Goal: Information Seeking & Learning: Learn about a topic

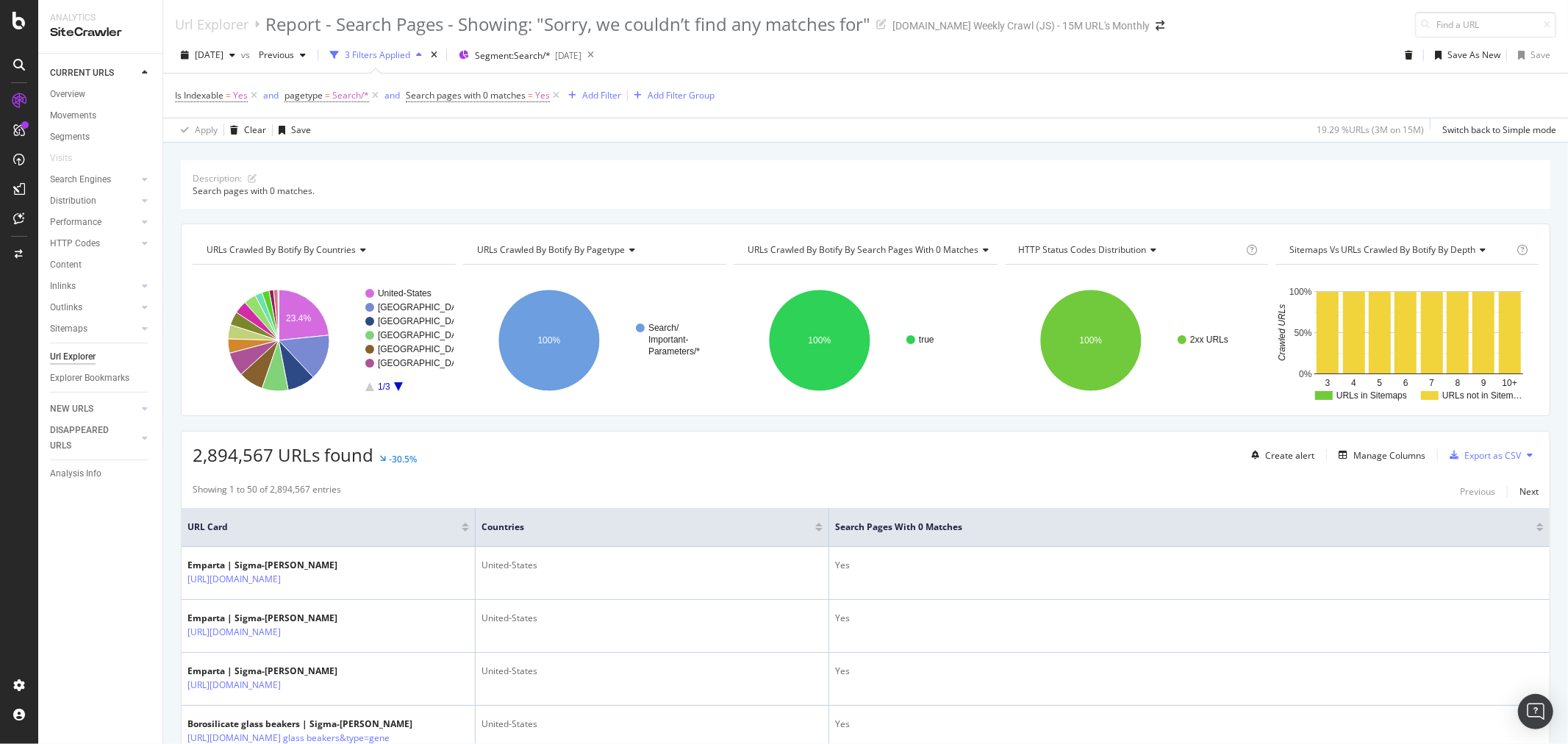
click at [615, 145] on div "Description: Search pages with 0 matches. URLs Crawled By Botify By countries C…" at bounding box center [865, 160] width 1405 height 35
click at [550, 58] on span "Segment: Search/*" at bounding box center [513, 56] width 76 height 12
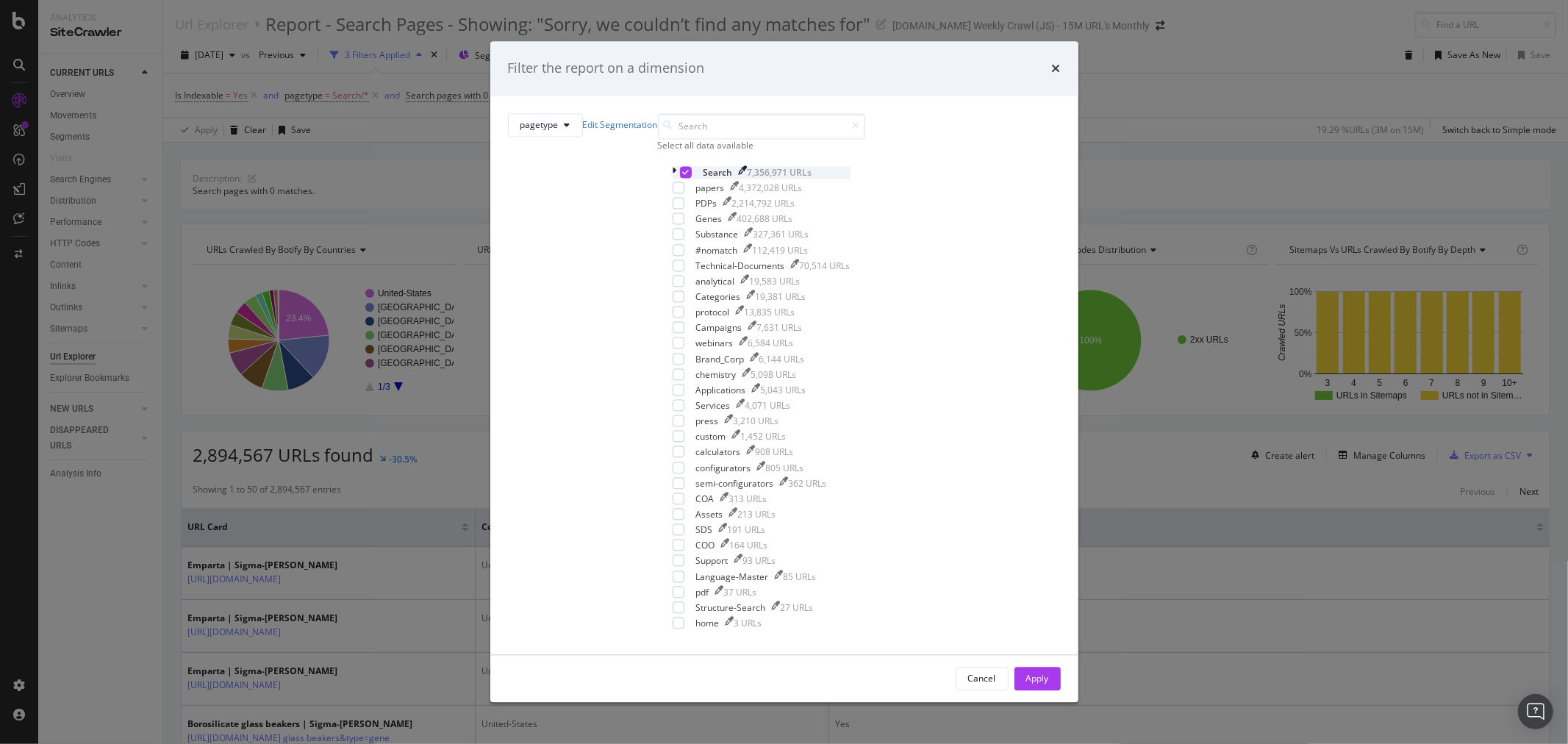
click at [673, 179] on icon "modal" at bounding box center [674, 173] width 4 height 12
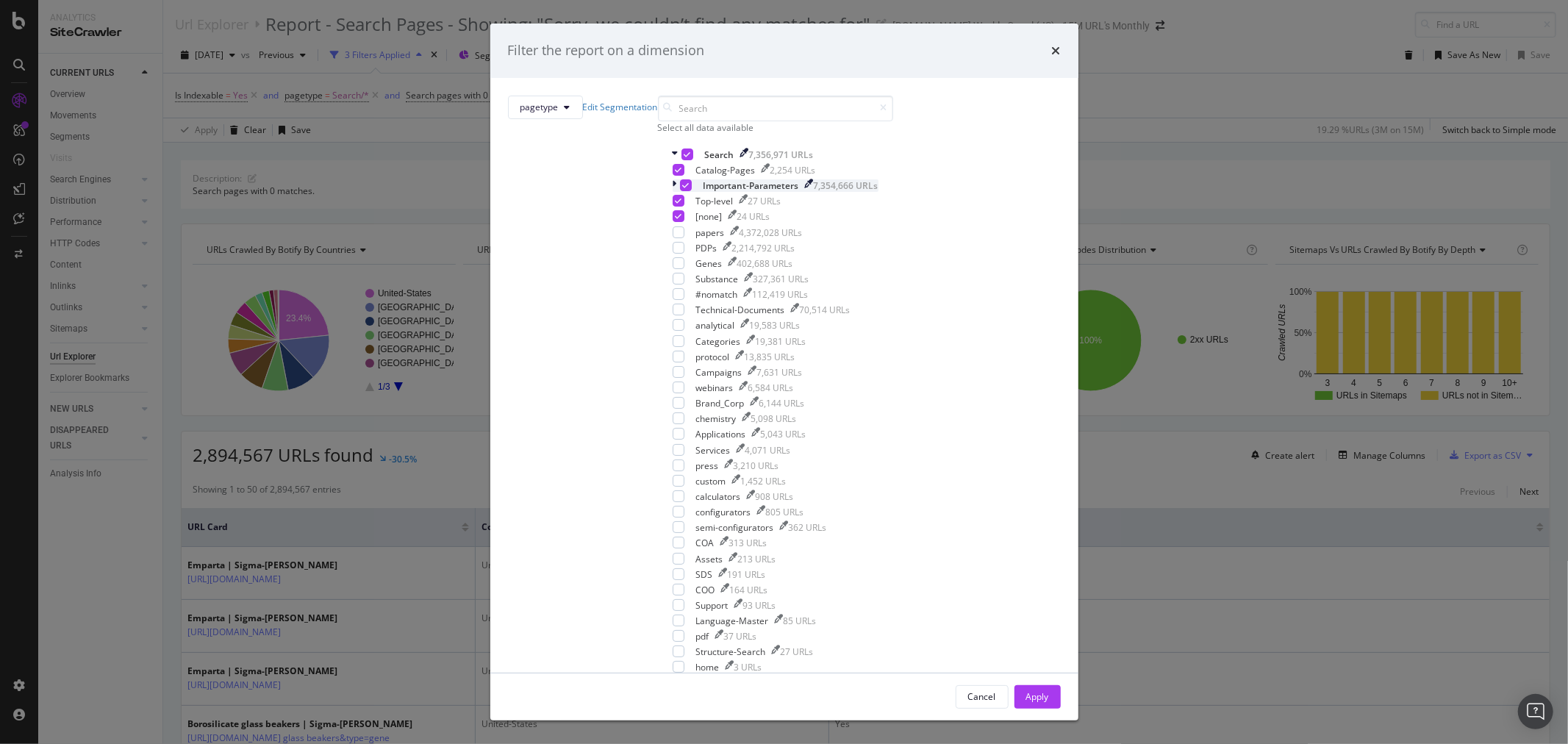
click at [673, 192] on icon "modal" at bounding box center [674, 186] width 4 height 12
click at [675, 204] on icon "modal" at bounding box center [678, 201] width 6 height 7
click at [673, 206] on div "modal" at bounding box center [678, 200] width 12 height 12
click at [675, 204] on icon "modal" at bounding box center [678, 201] width 6 height 7
click at [673, 206] on div "modal" at bounding box center [678, 200] width 12 height 12
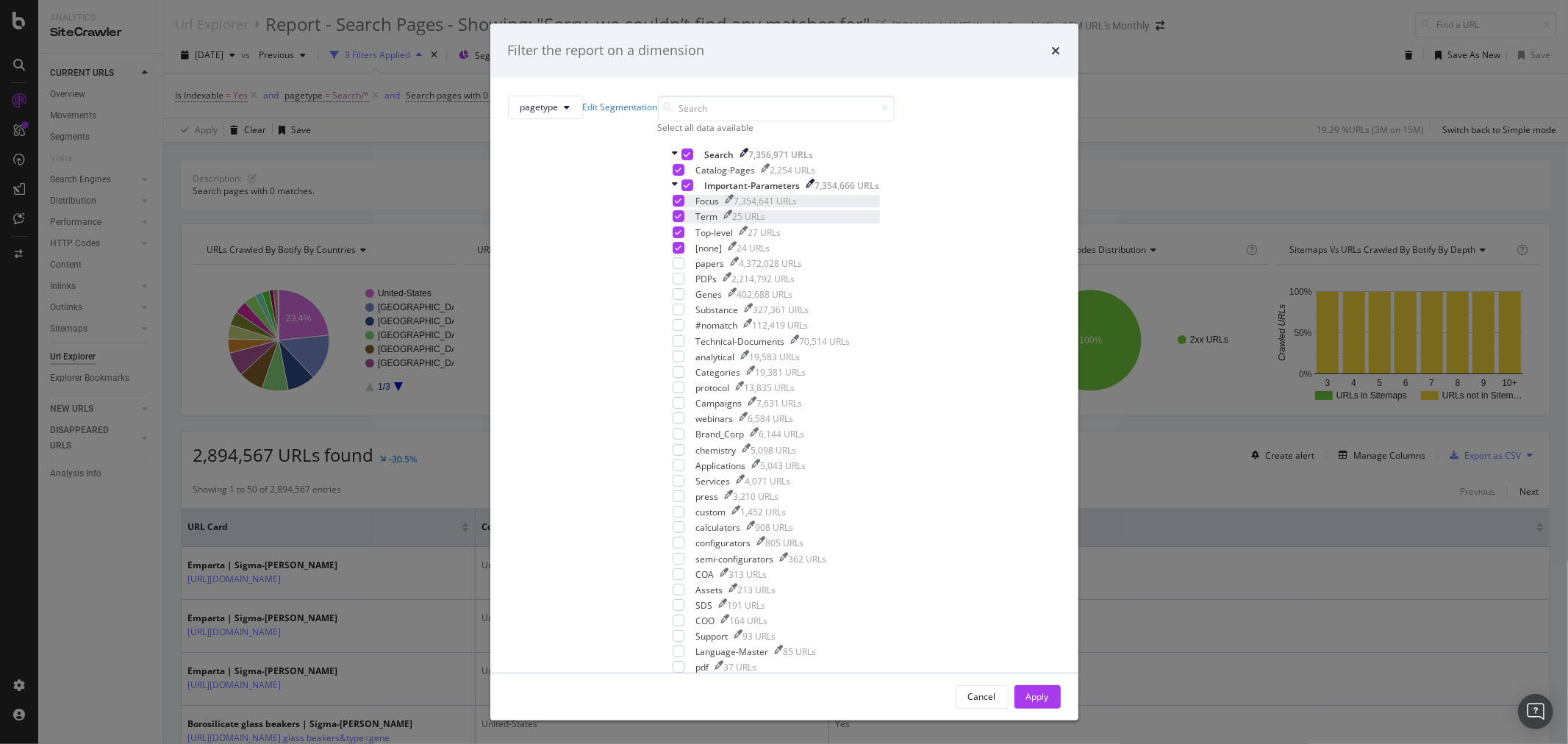
click at [675, 219] on icon "modal" at bounding box center [678, 216] width 6 height 7
click at [675, 236] on icon "modal" at bounding box center [678, 232] width 6 height 7
click at [675, 251] on icon "modal" at bounding box center [678, 248] width 6 height 7
click at [1026, 690] on div "Apply" at bounding box center [1038, 696] width 23 height 12
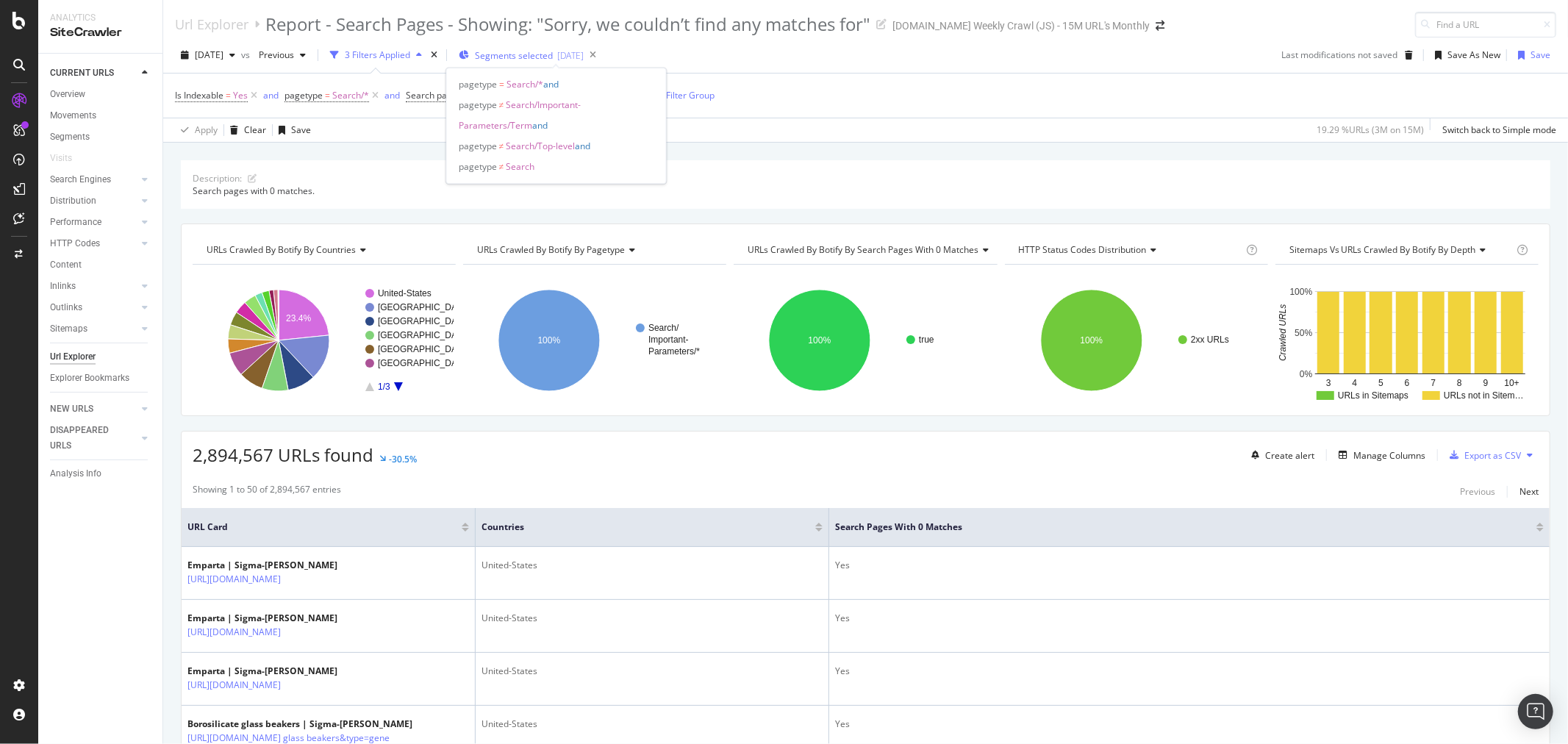
click at [545, 55] on span "Segments selected" at bounding box center [514, 56] width 78 height 12
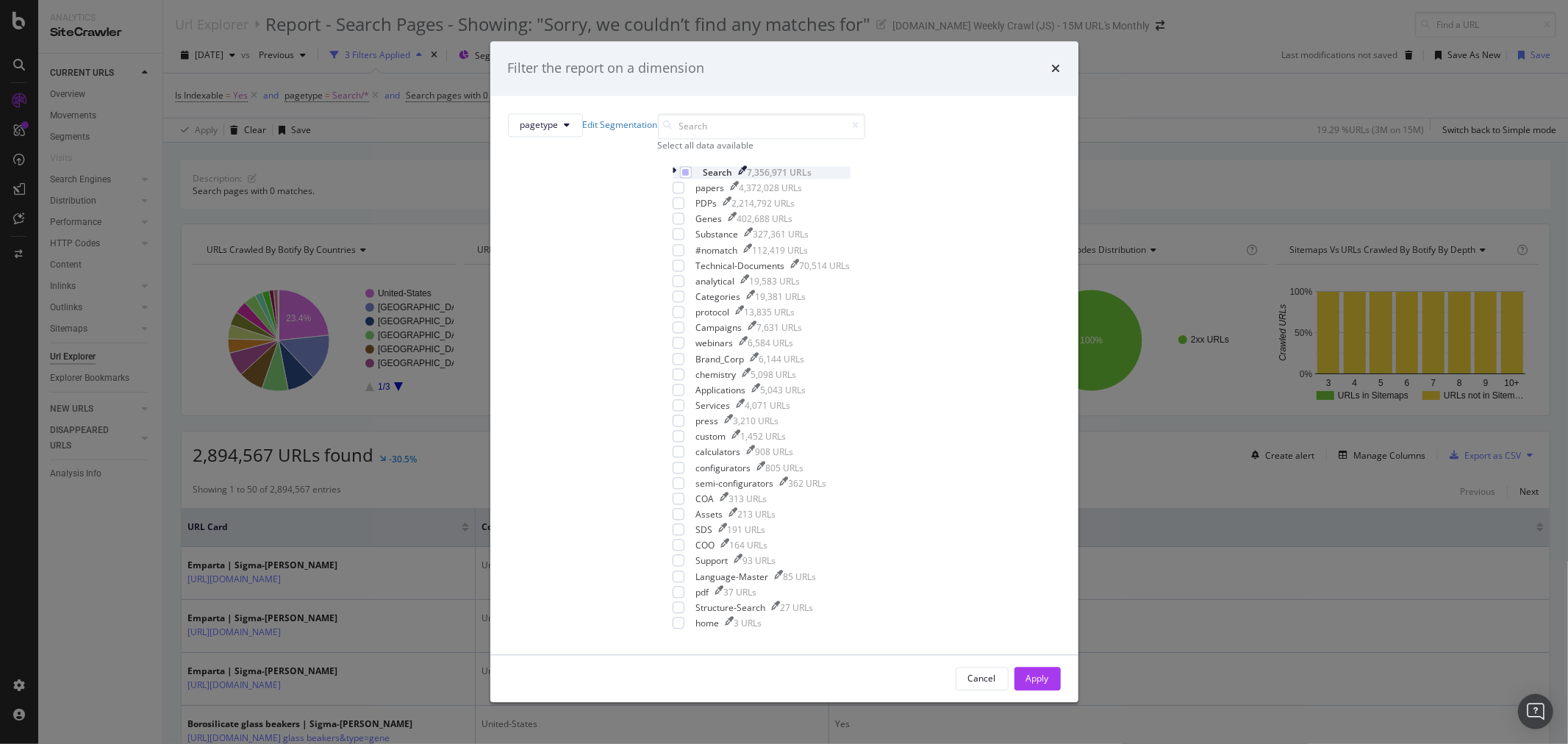
click at [673, 179] on icon "modal" at bounding box center [674, 173] width 4 height 12
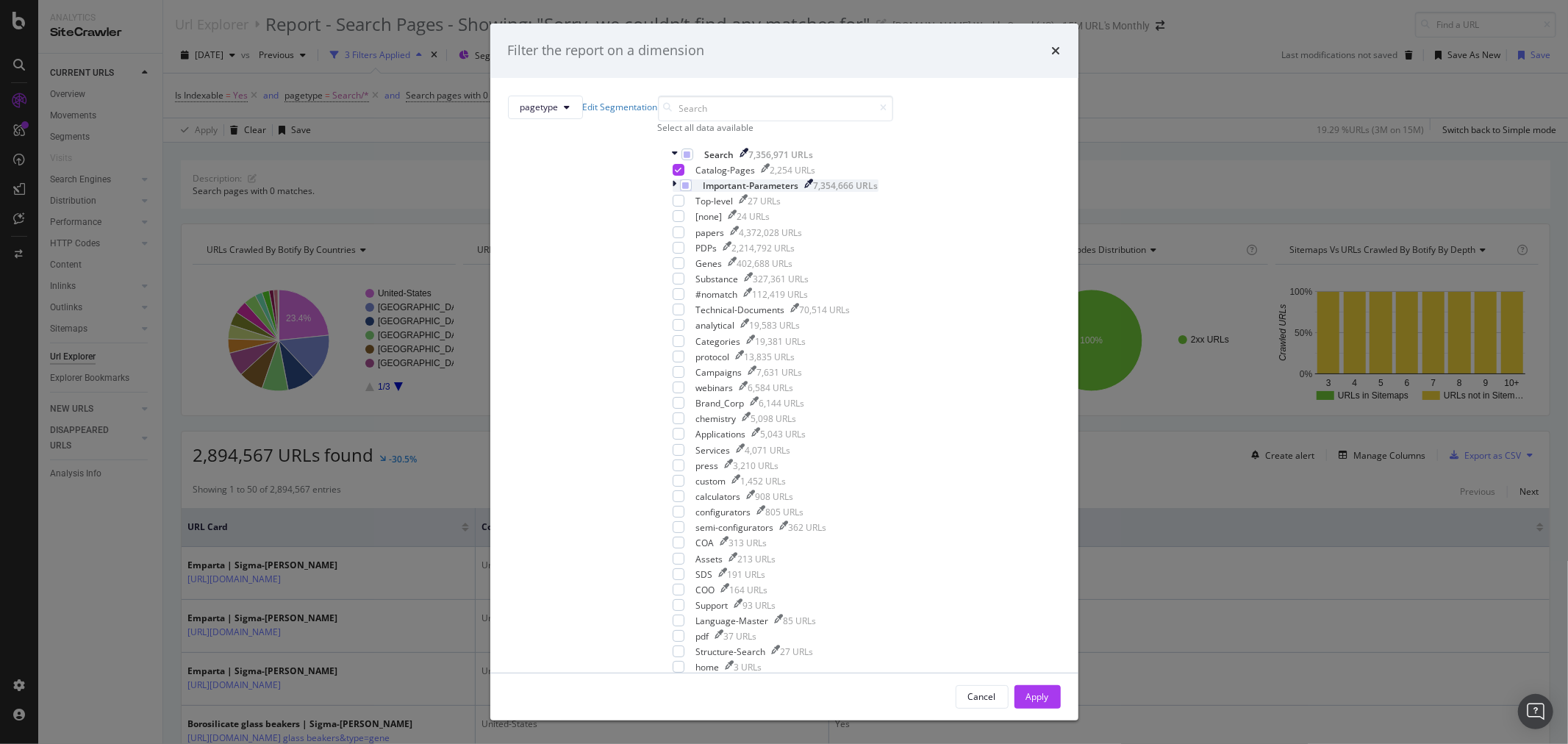
click at [673, 192] on icon "modal" at bounding box center [674, 186] width 4 height 12
click at [675, 173] on icon "modal" at bounding box center [678, 170] width 6 height 7
click at [673, 206] on div "modal" at bounding box center [678, 200] width 12 height 12
click at [1026, 690] on div "Apply" at bounding box center [1038, 696] width 23 height 12
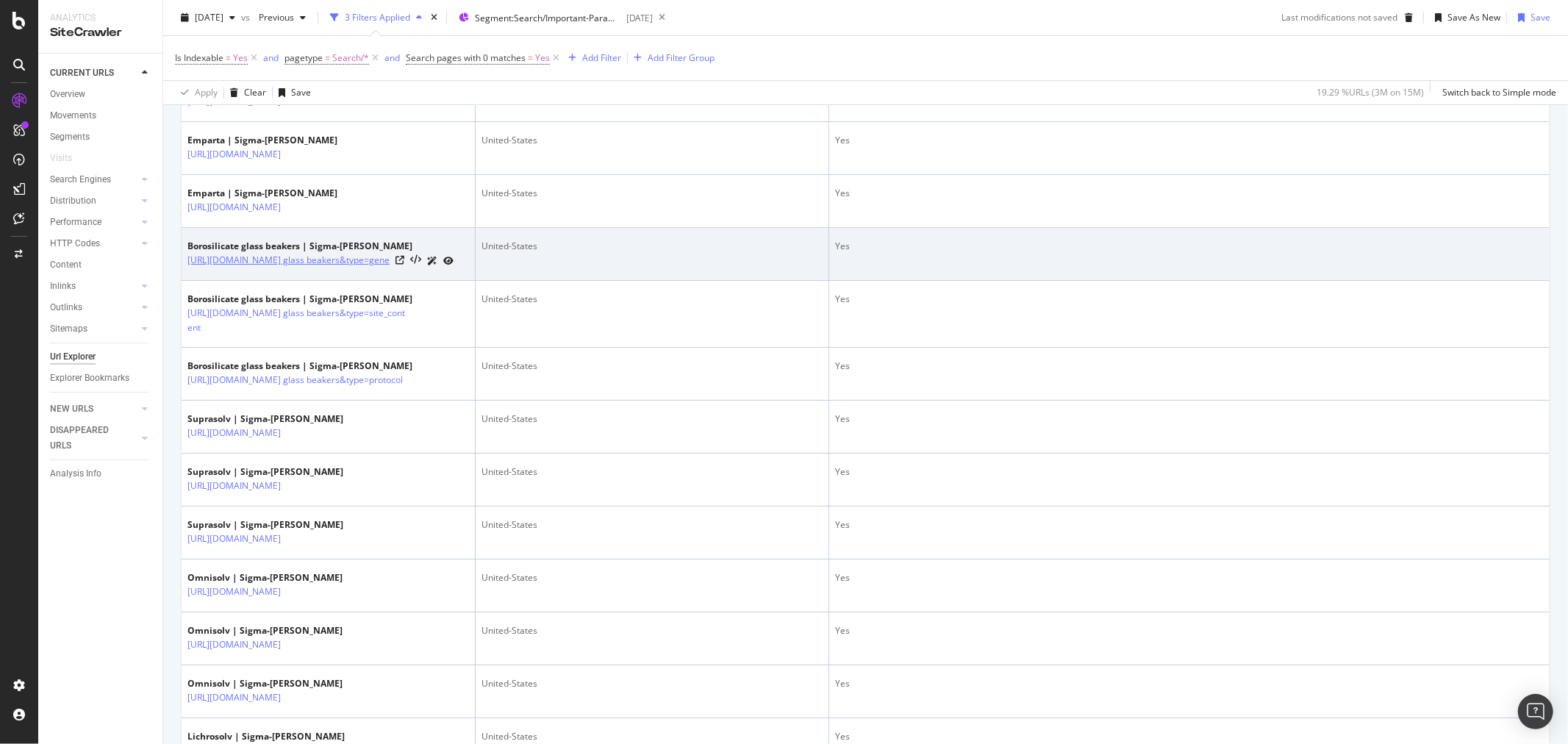
scroll to position [326, 0]
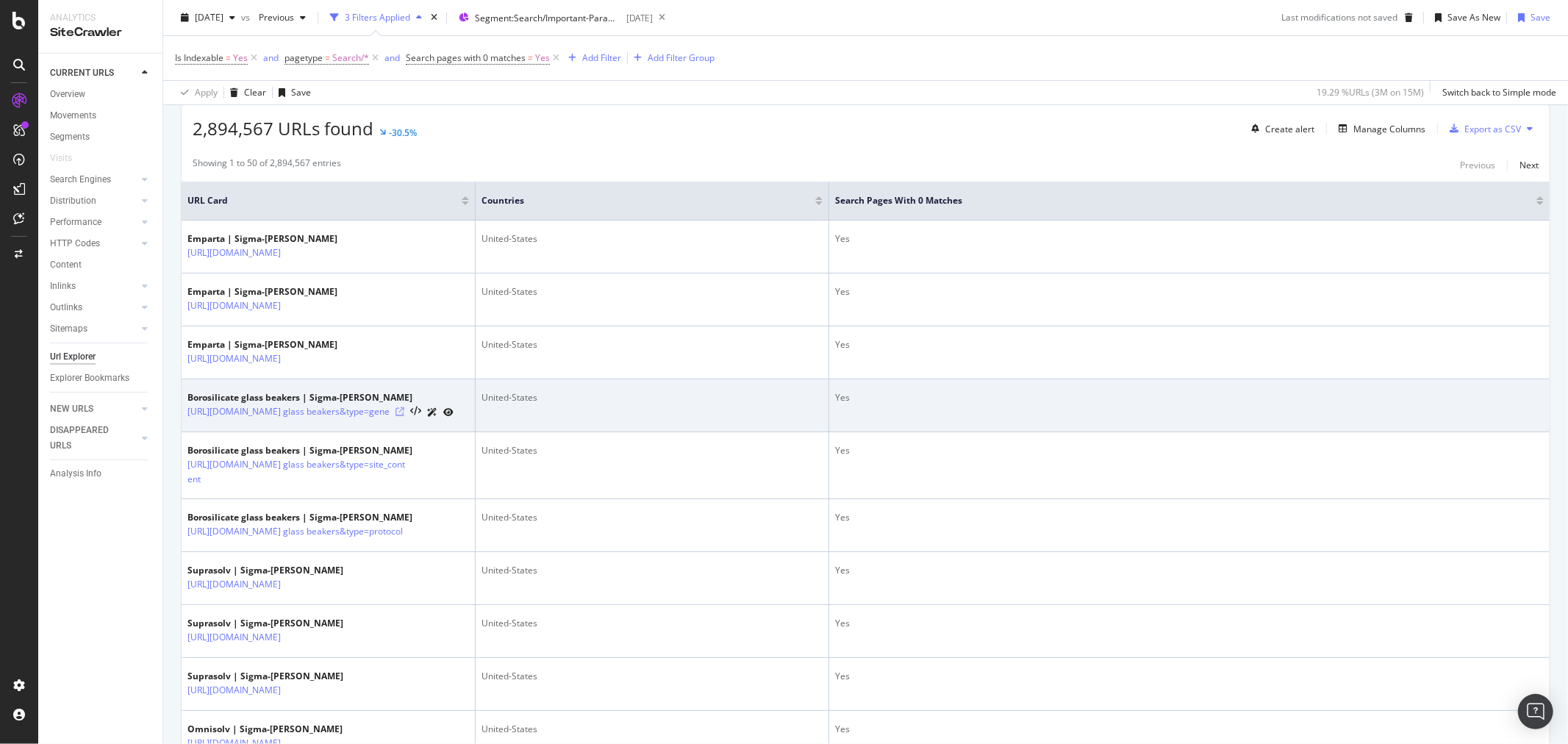
click at [404, 416] on icon at bounding box center [400, 411] width 9 height 9
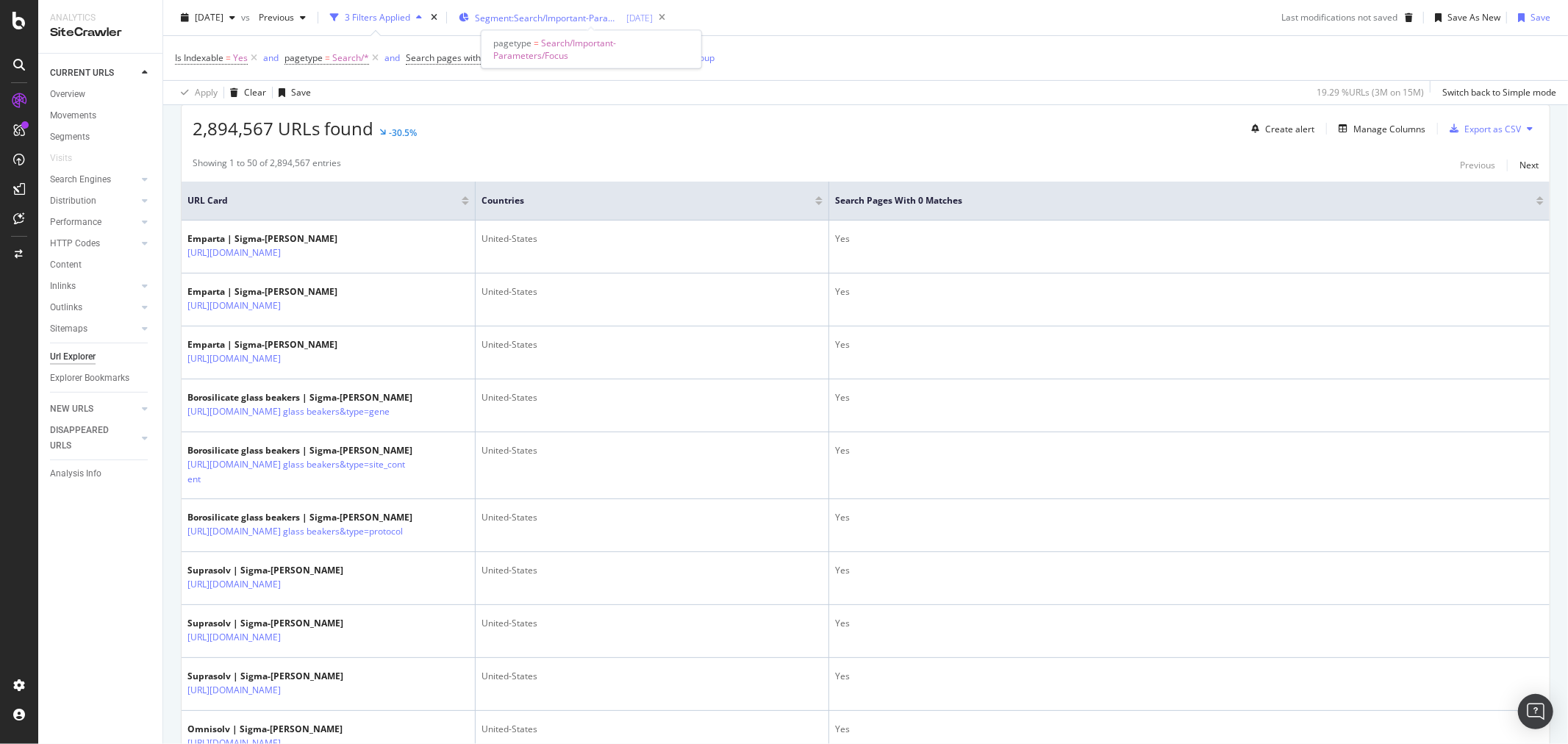
click at [570, 15] on span "Segment: Search/Important-Parameters/Focus" at bounding box center [549, 18] width 147 height 12
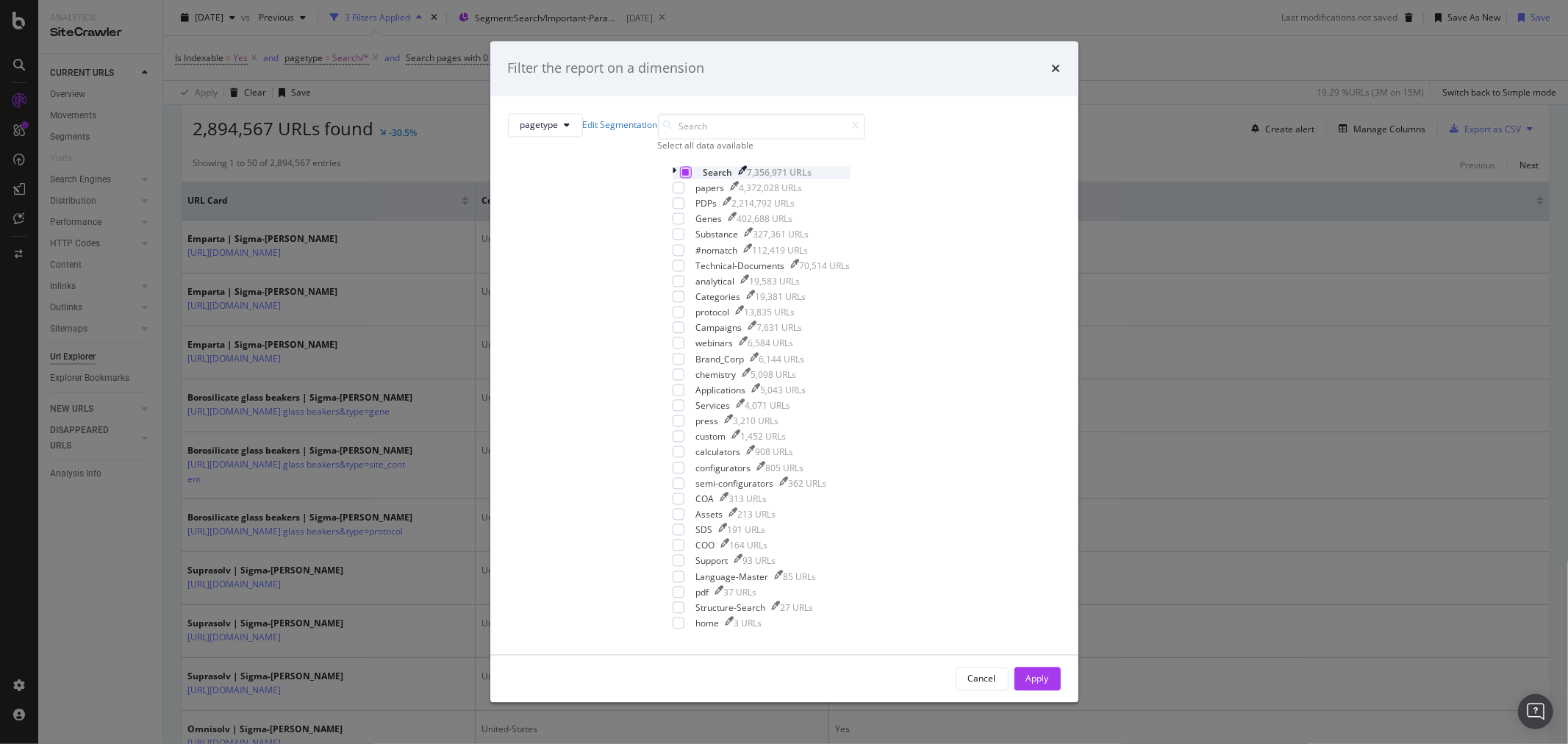
click at [682, 176] on icon "modal" at bounding box center [685, 172] width 6 height 7
click at [673, 179] on icon "modal" at bounding box center [674, 173] width 4 height 12
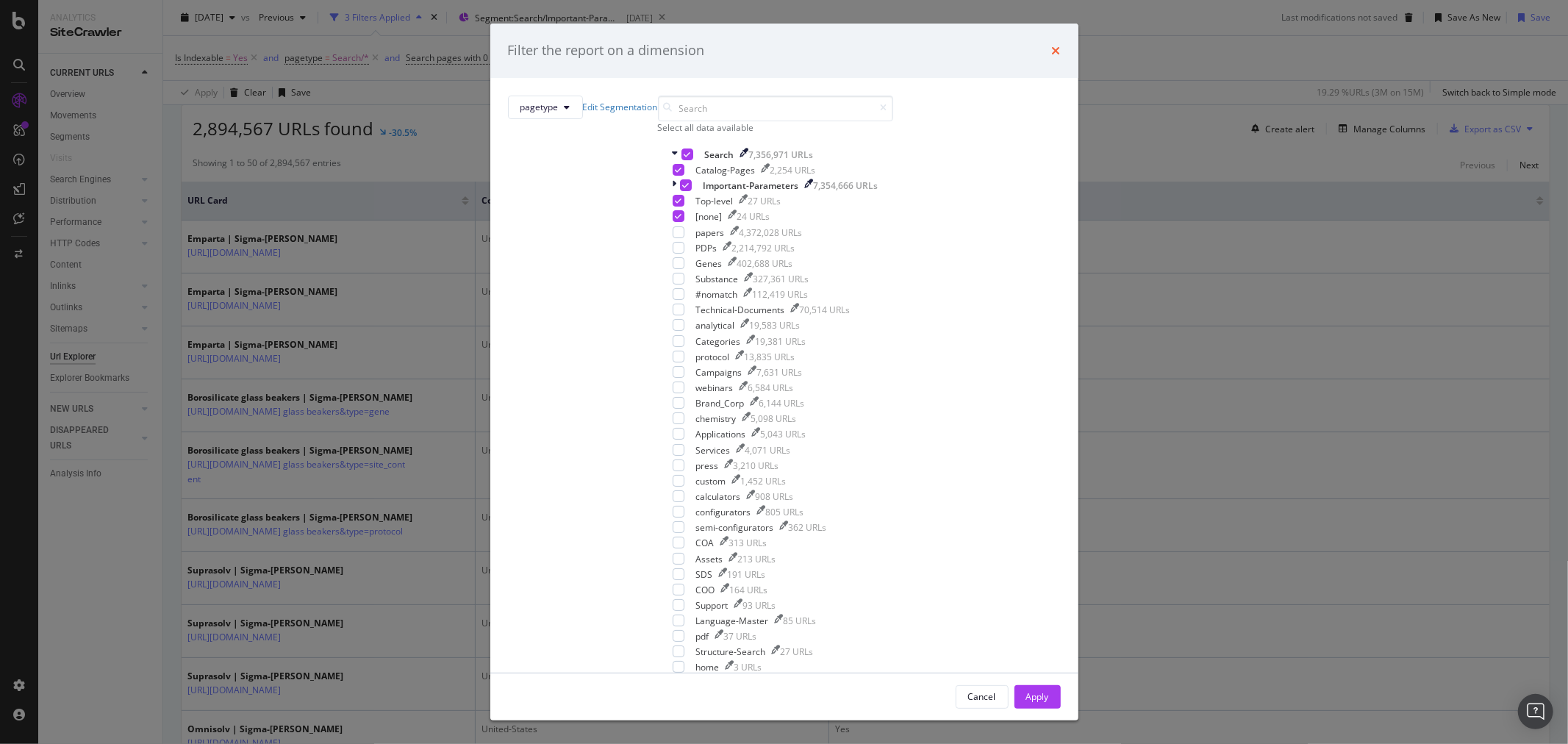
click at [1052, 57] on icon "times" at bounding box center [1057, 50] width 9 height 12
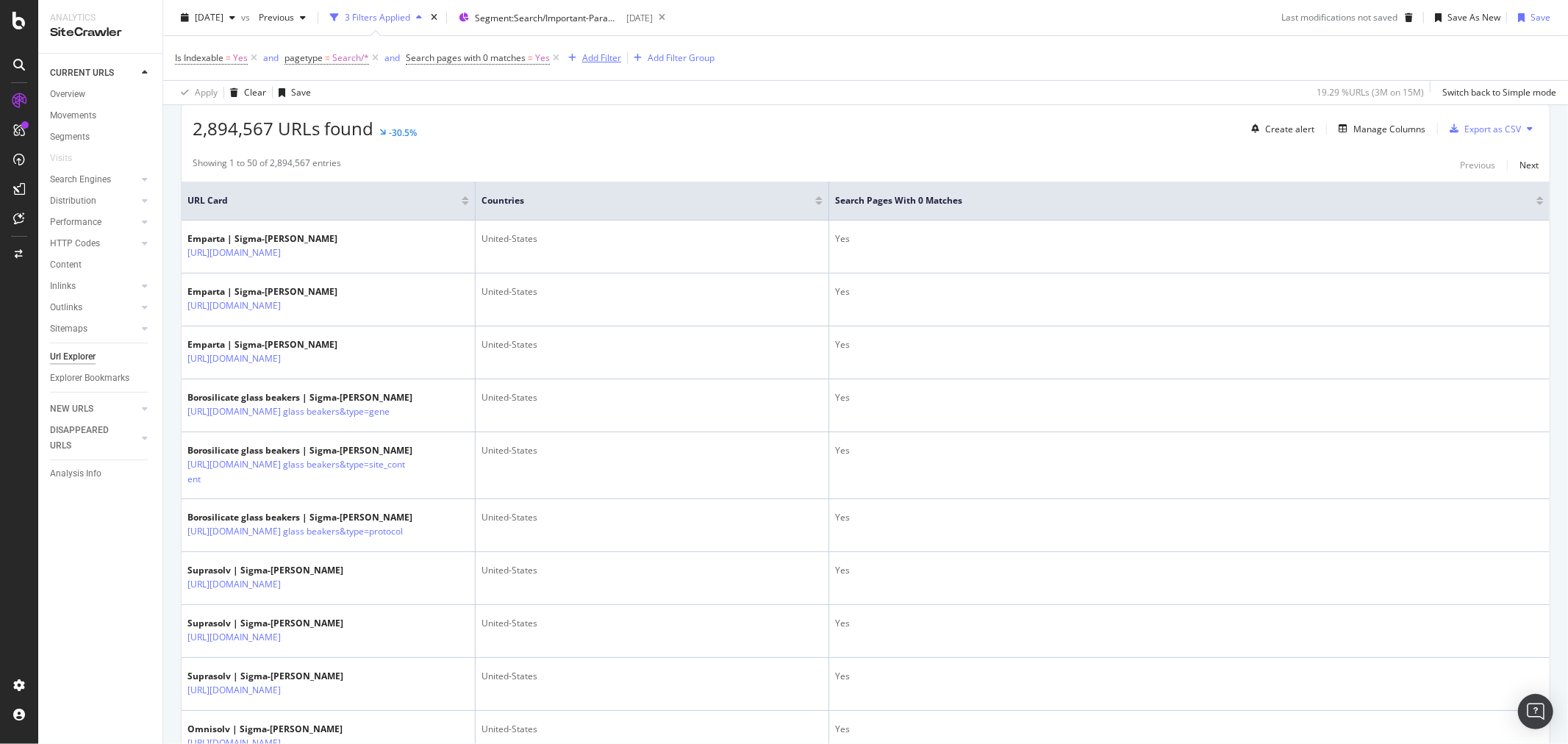
click at [608, 60] on div "Add Filter" at bounding box center [602, 58] width 39 height 12
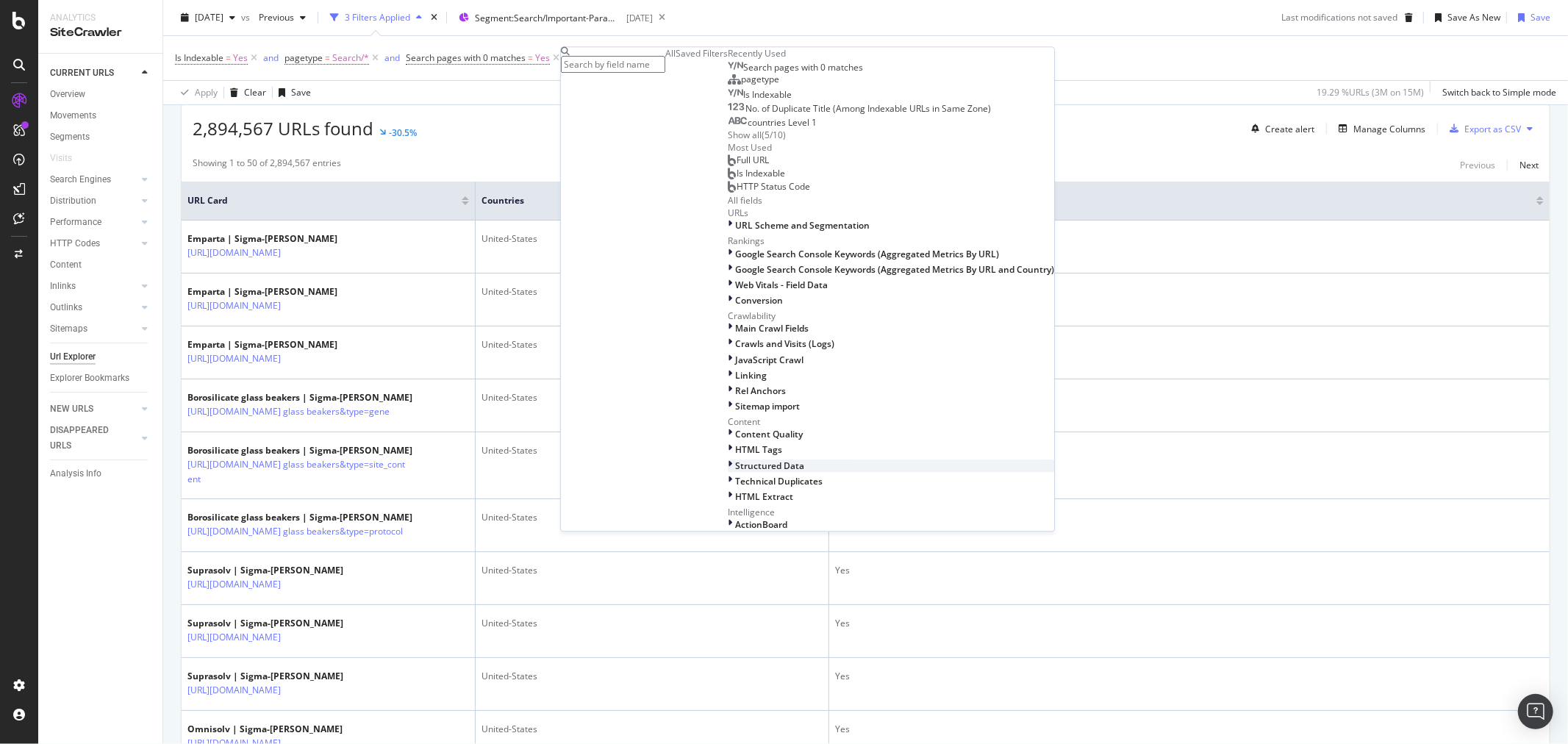
scroll to position [0, 0]
click at [741, 85] on span "pagetype" at bounding box center [759, 79] width 38 height 12
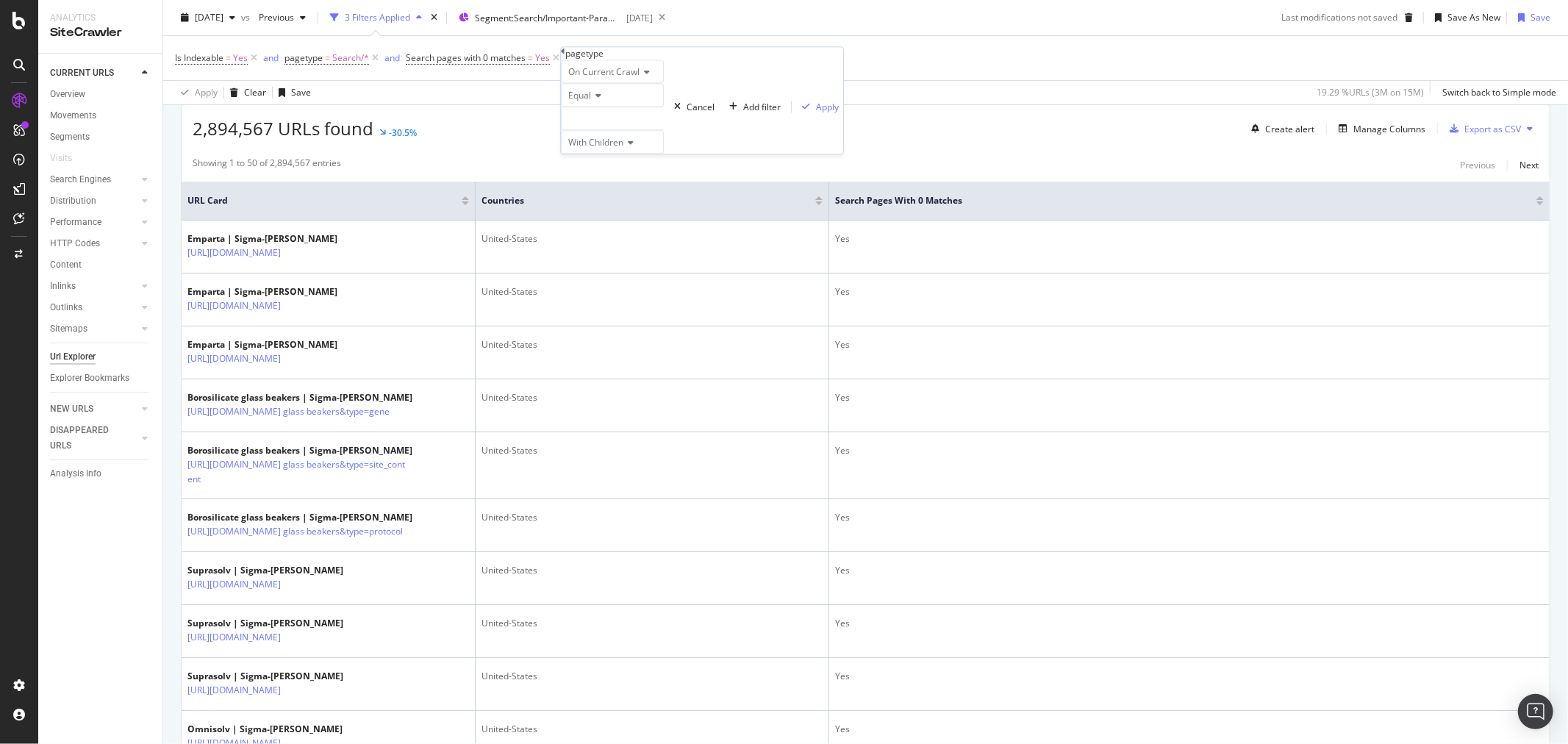
click at [664, 130] on div at bounding box center [612, 118] width 103 height 24
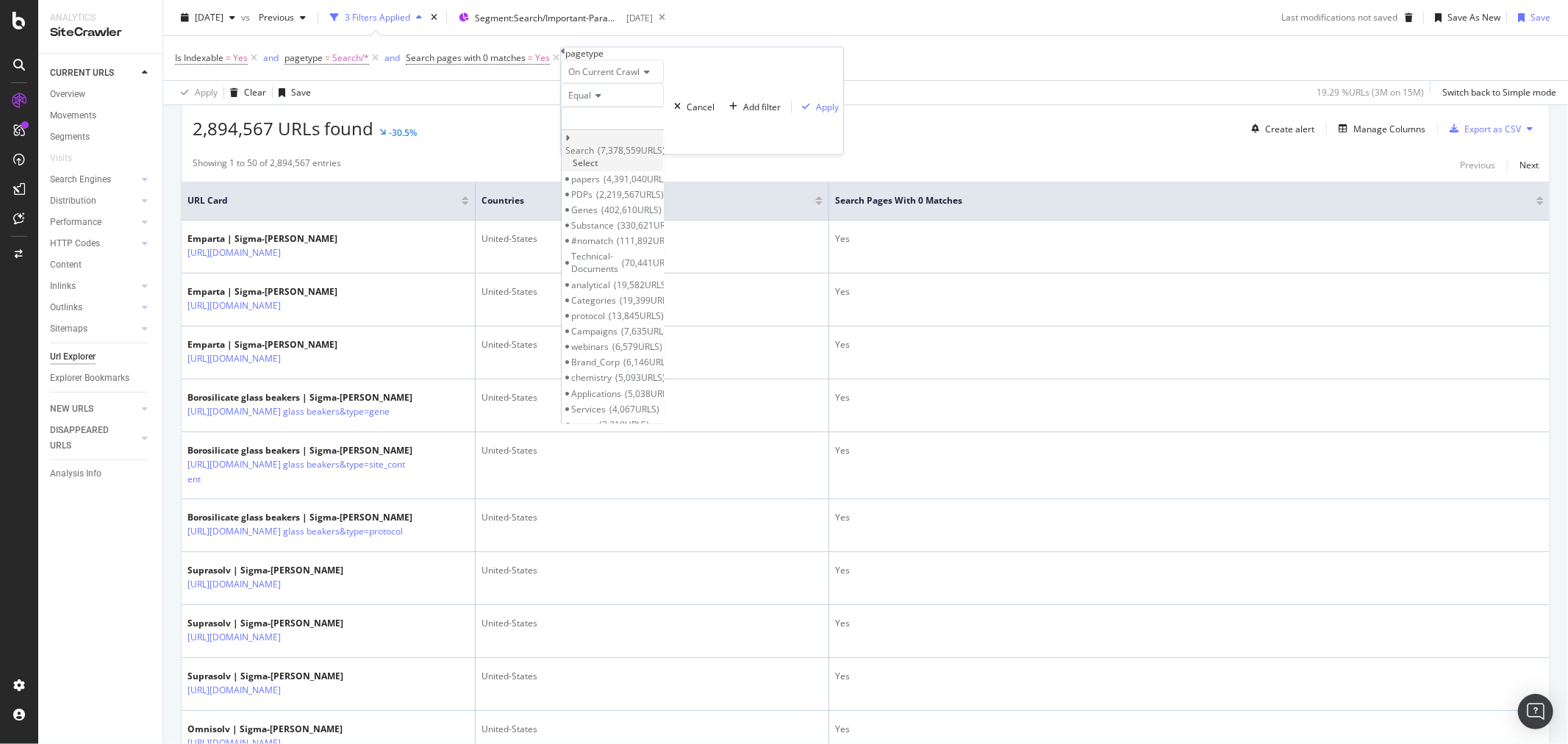
click at [571, 142] on icon at bounding box center [568, 138] width 5 height 9
click at [578, 172] on icon at bounding box center [575, 167] width 5 height 9
click at [650, 207] on span "7,376,250 URLS" at bounding box center [650, 207] width 67 height 12
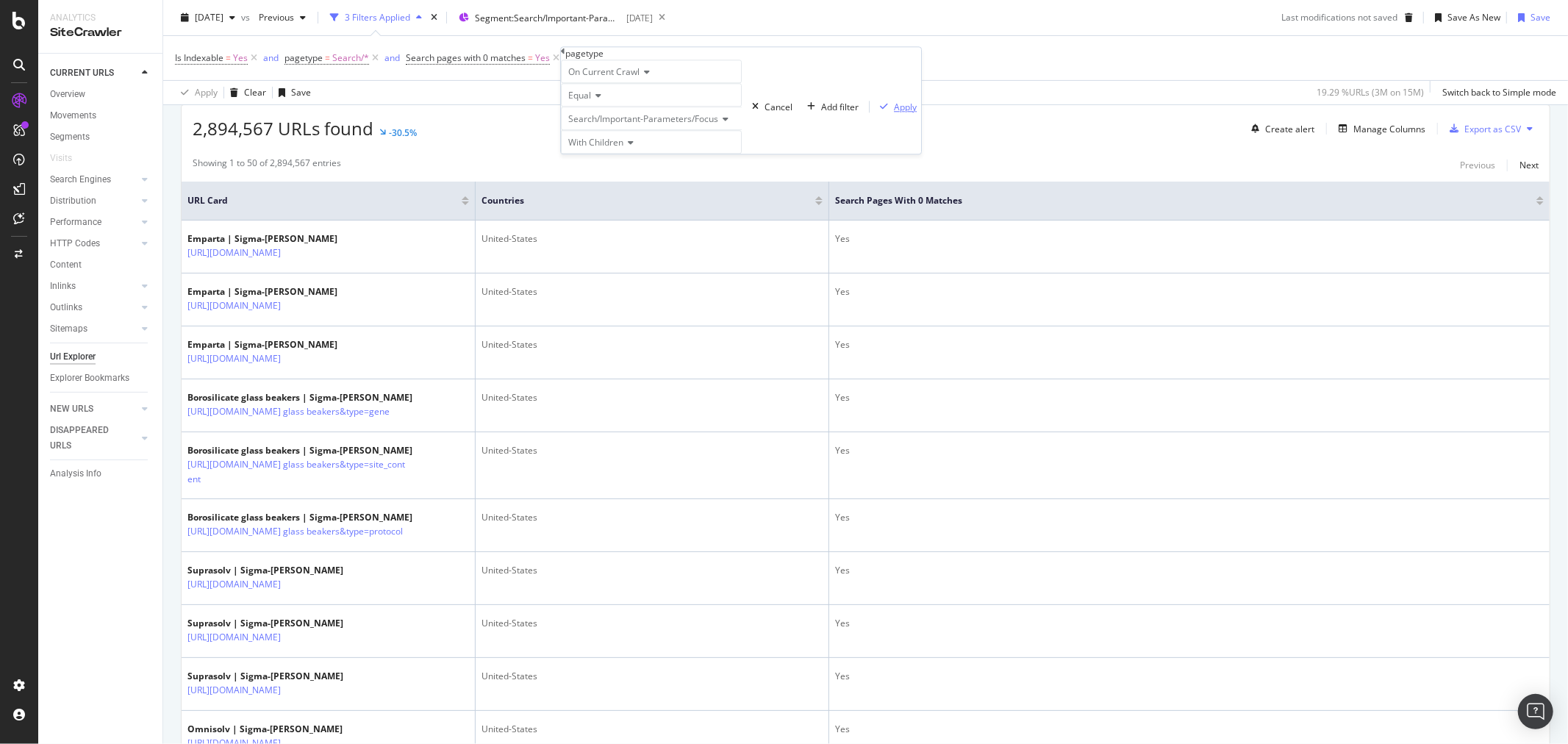
click at [894, 113] on div "Apply" at bounding box center [905, 107] width 23 height 12
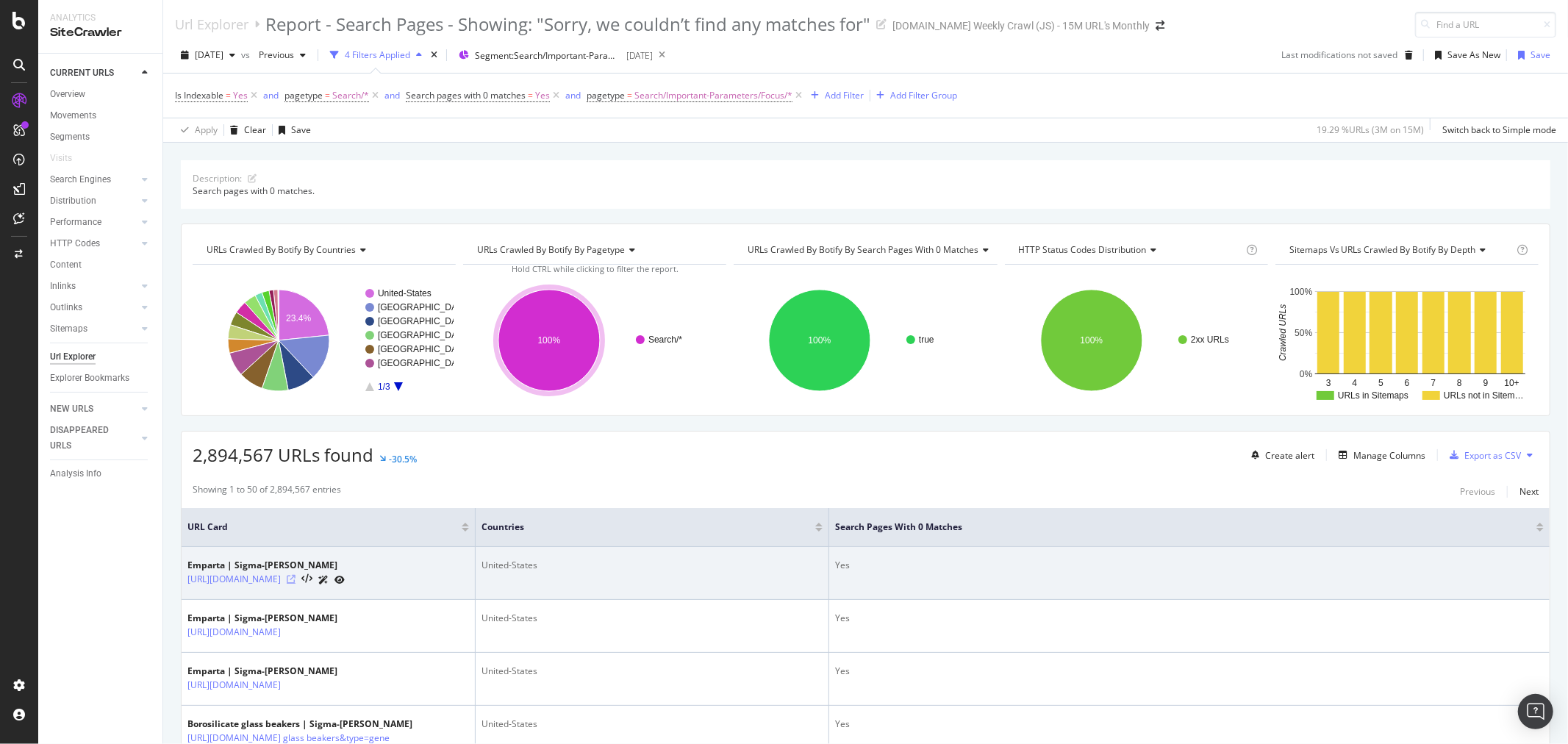
click at [296, 584] on icon at bounding box center [291, 579] width 9 height 9
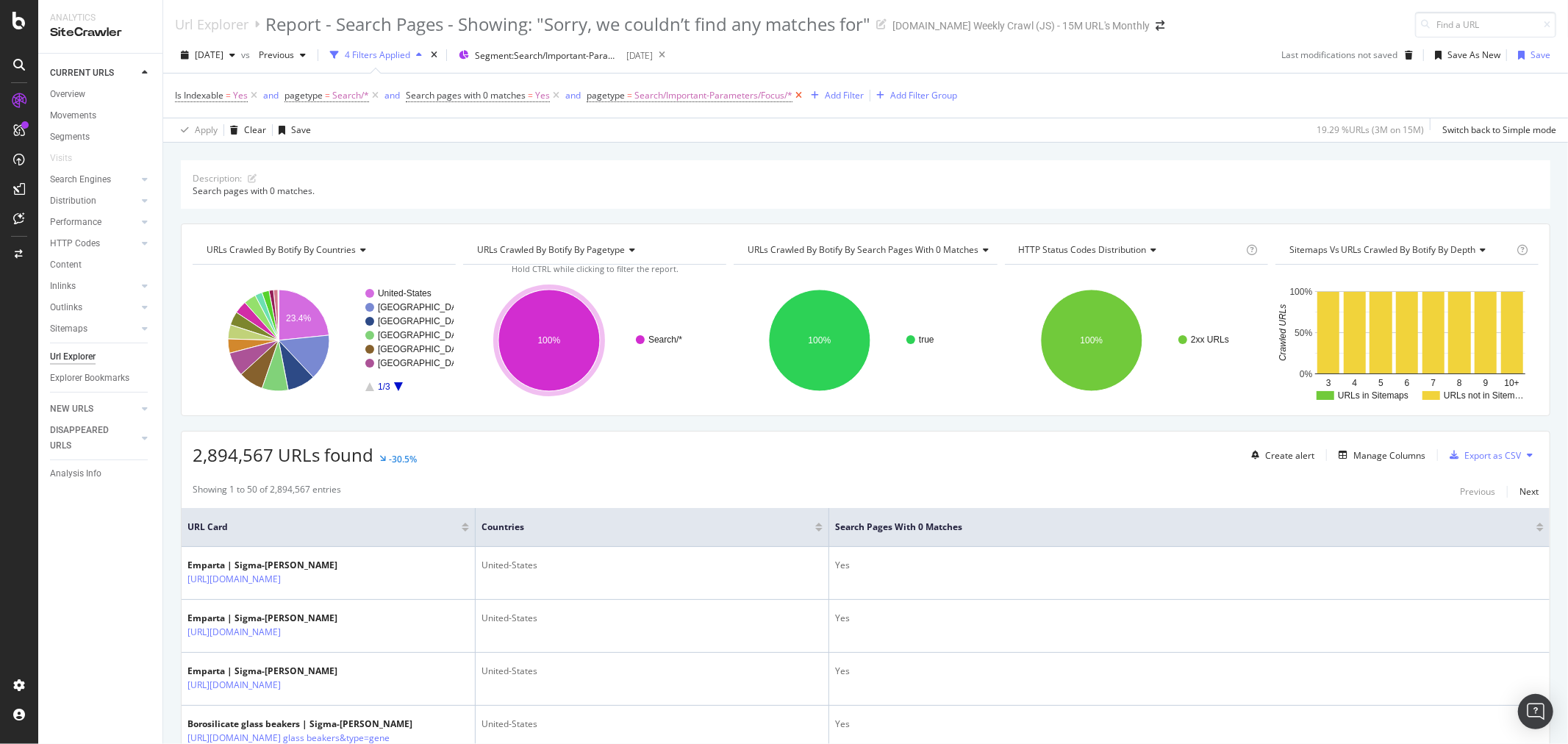
click at [796, 96] on icon at bounding box center [799, 96] width 12 height 15
